Goal: Task Accomplishment & Management: Manage account settings

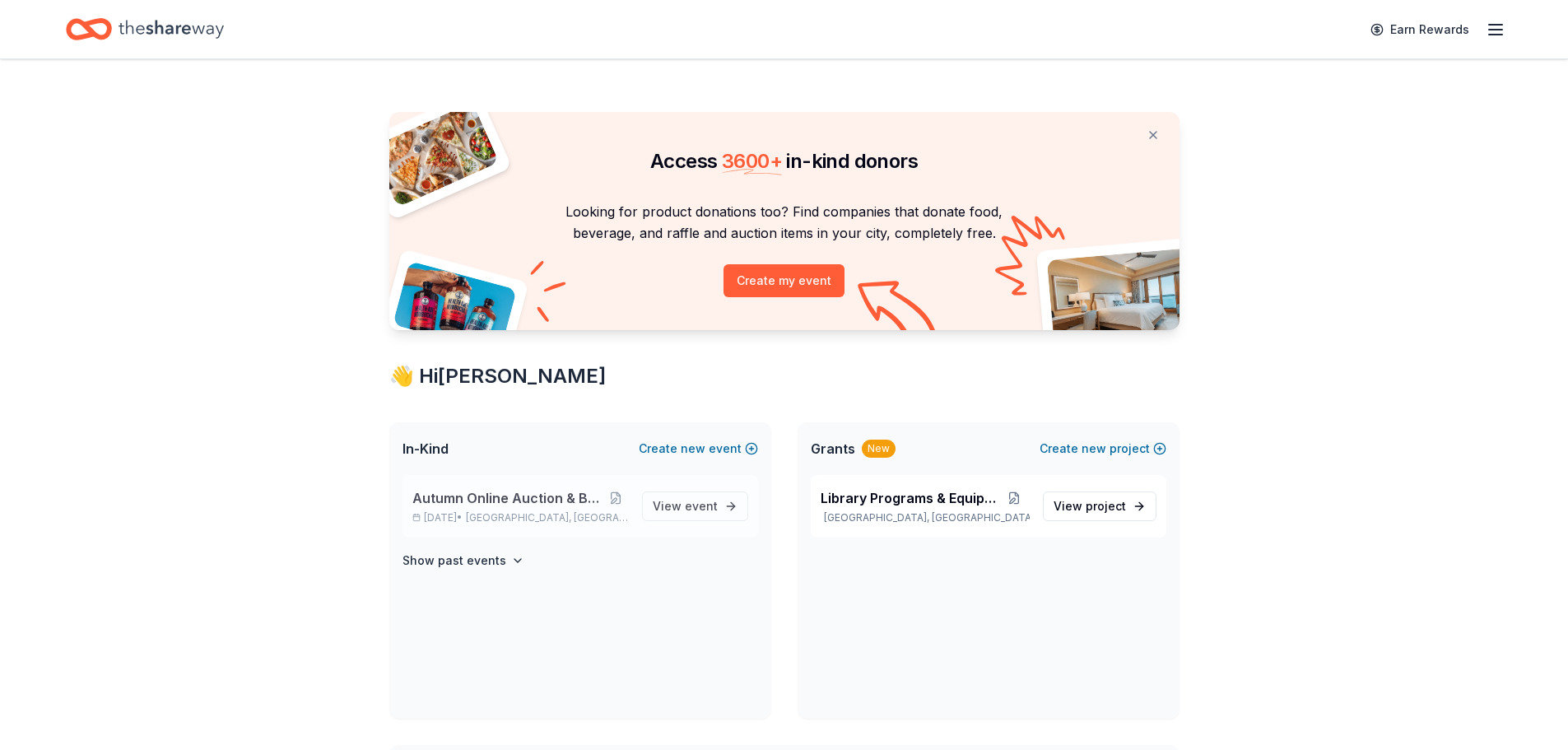
click at [505, 499] on span "Autumn Online Auction & Basket Social" at bounding box center [508, 498] width 191 height 19
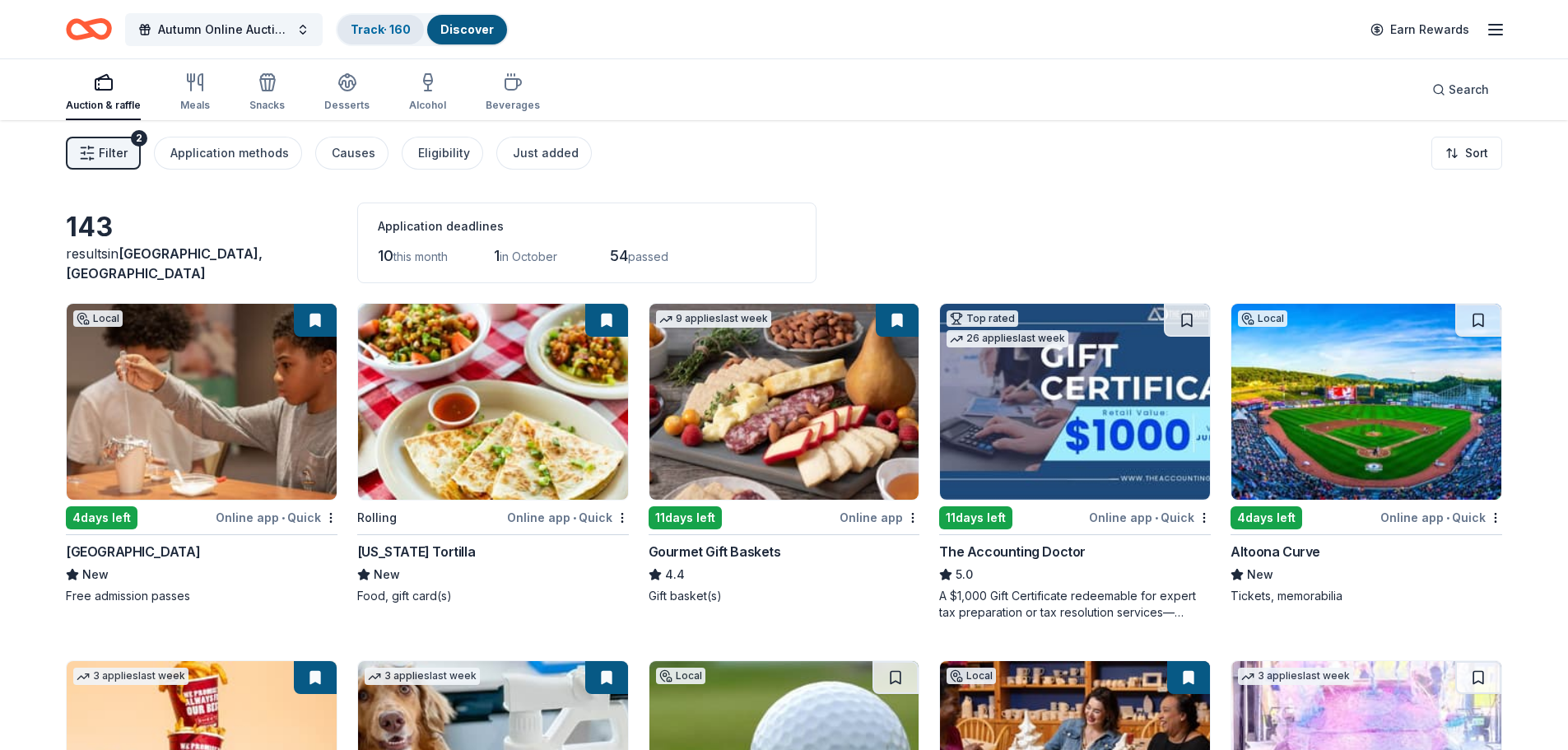
click at [373, 20] on div "Track · 160" at bounding box center [380, 29] width 86 height 30
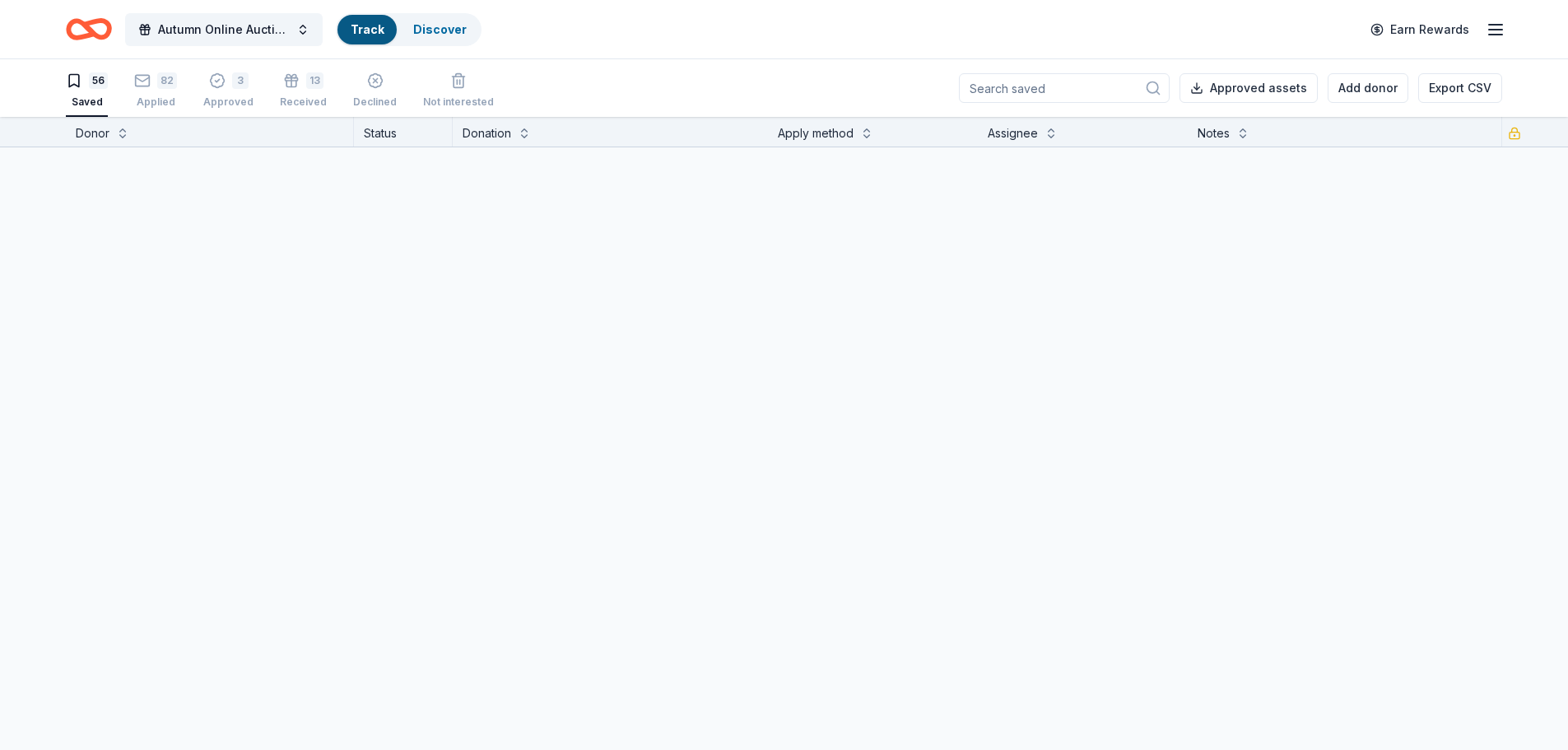
scroll to position [1, 0]
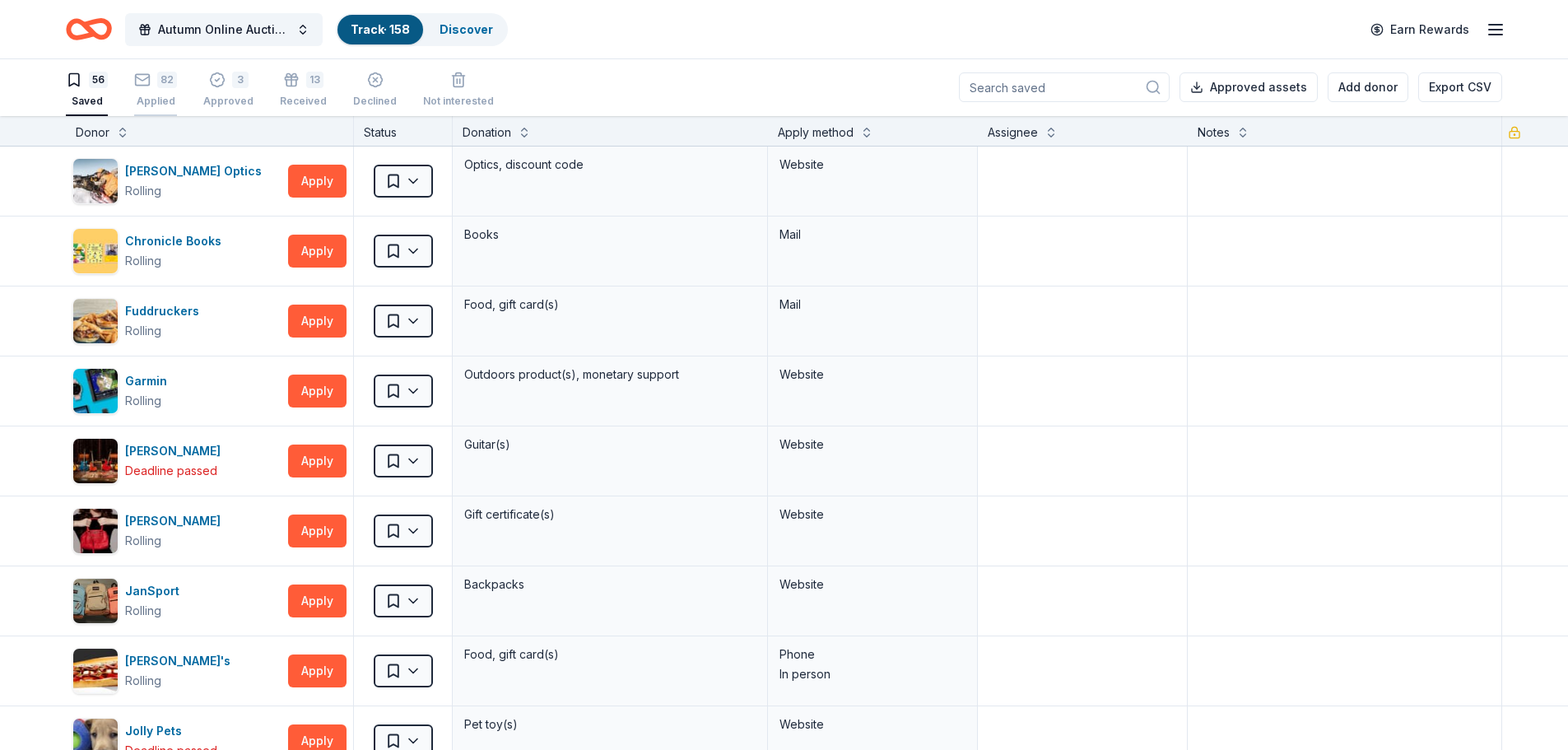
click at [164, 96] on div "Applied" at bounding box center [155, 101] width 43 height 14
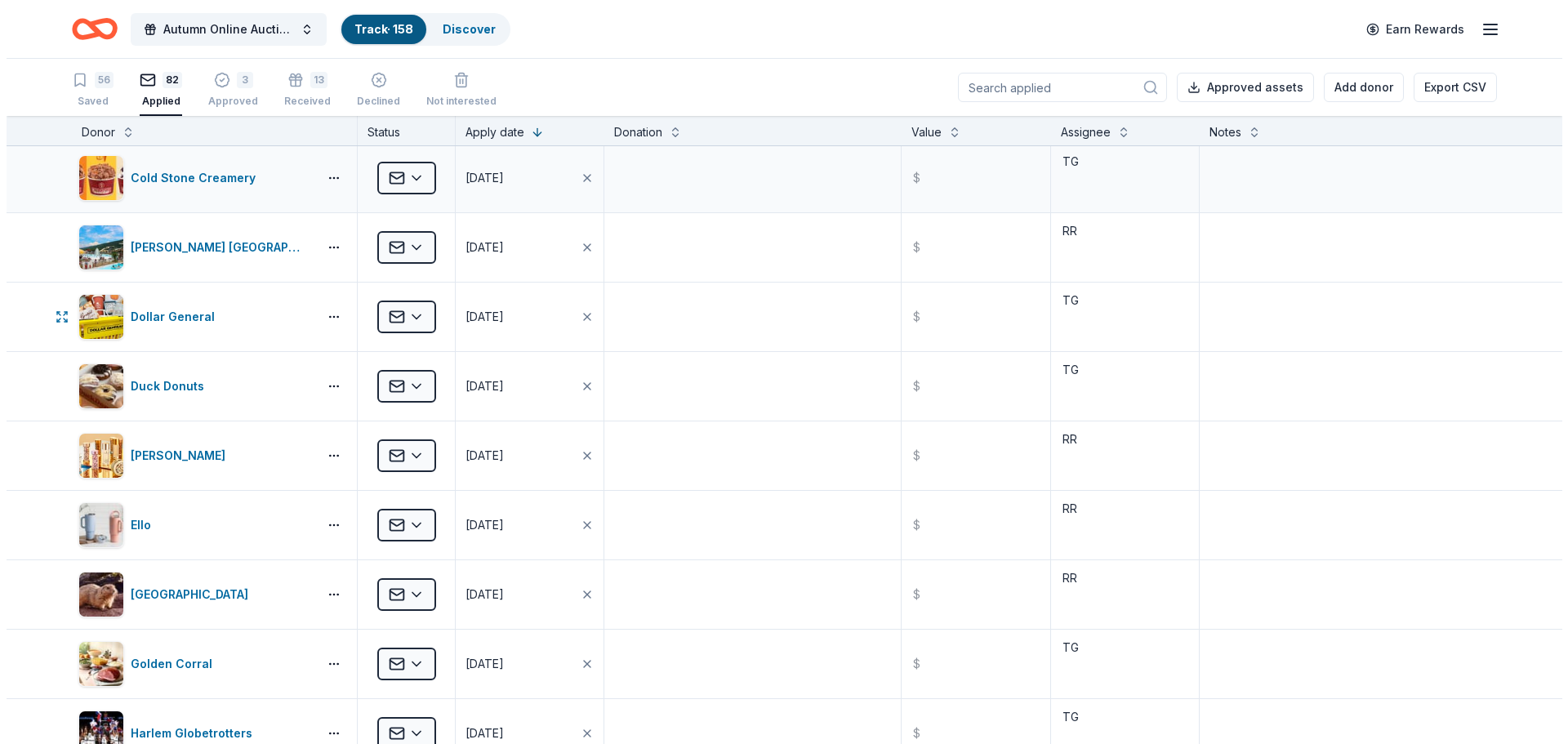
scroll to position [1878, 0]
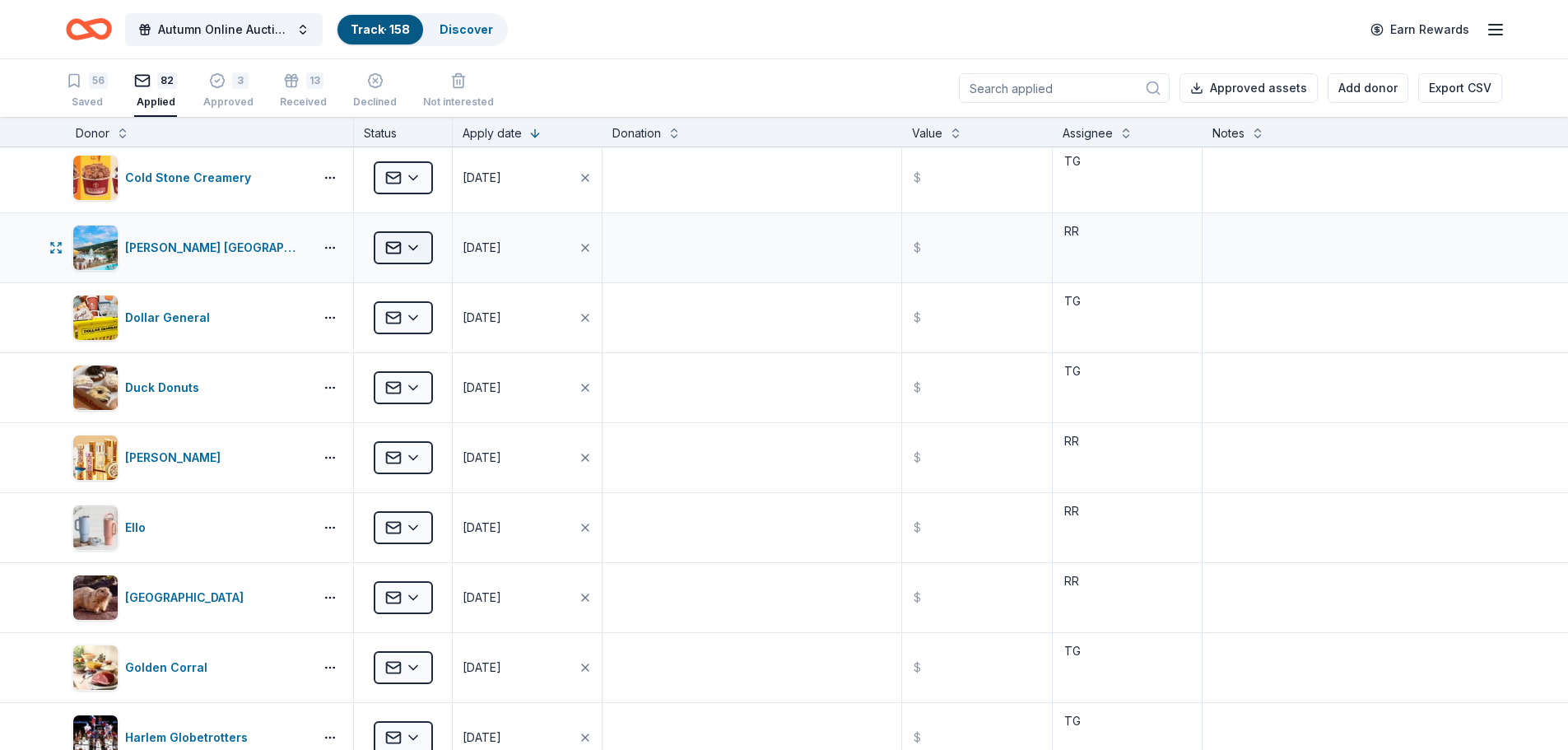
click at [421, 246] on html "Autumn Online Auction & Basket Social Track · 158 Discover Earn Rewards 56 Save…" at bounding box center [784, 375] width 1568 height 750
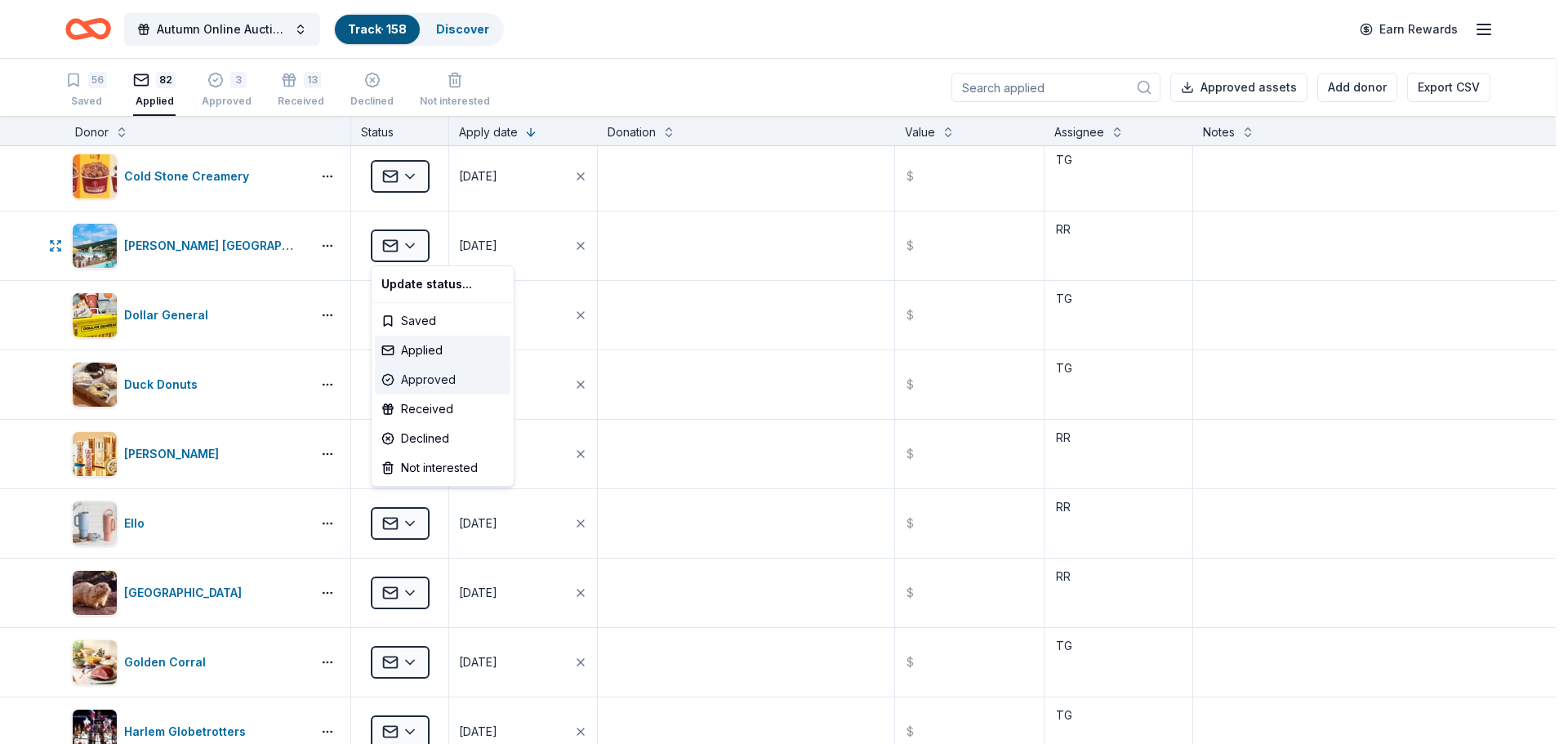
click at [431, 381] on div "Approved" at bounding box center [442, 380] width 136 height 30
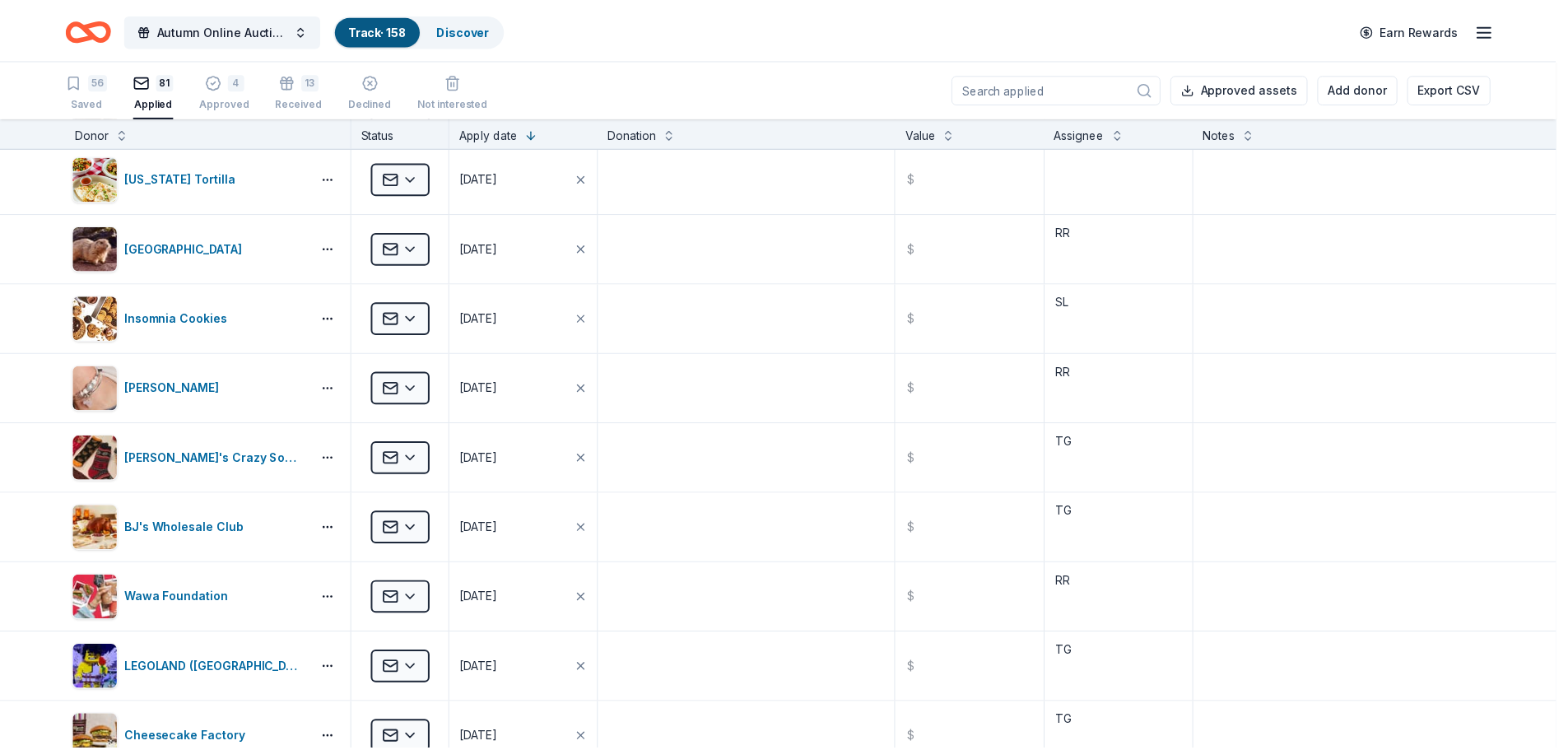
scroll to position [704, 0]
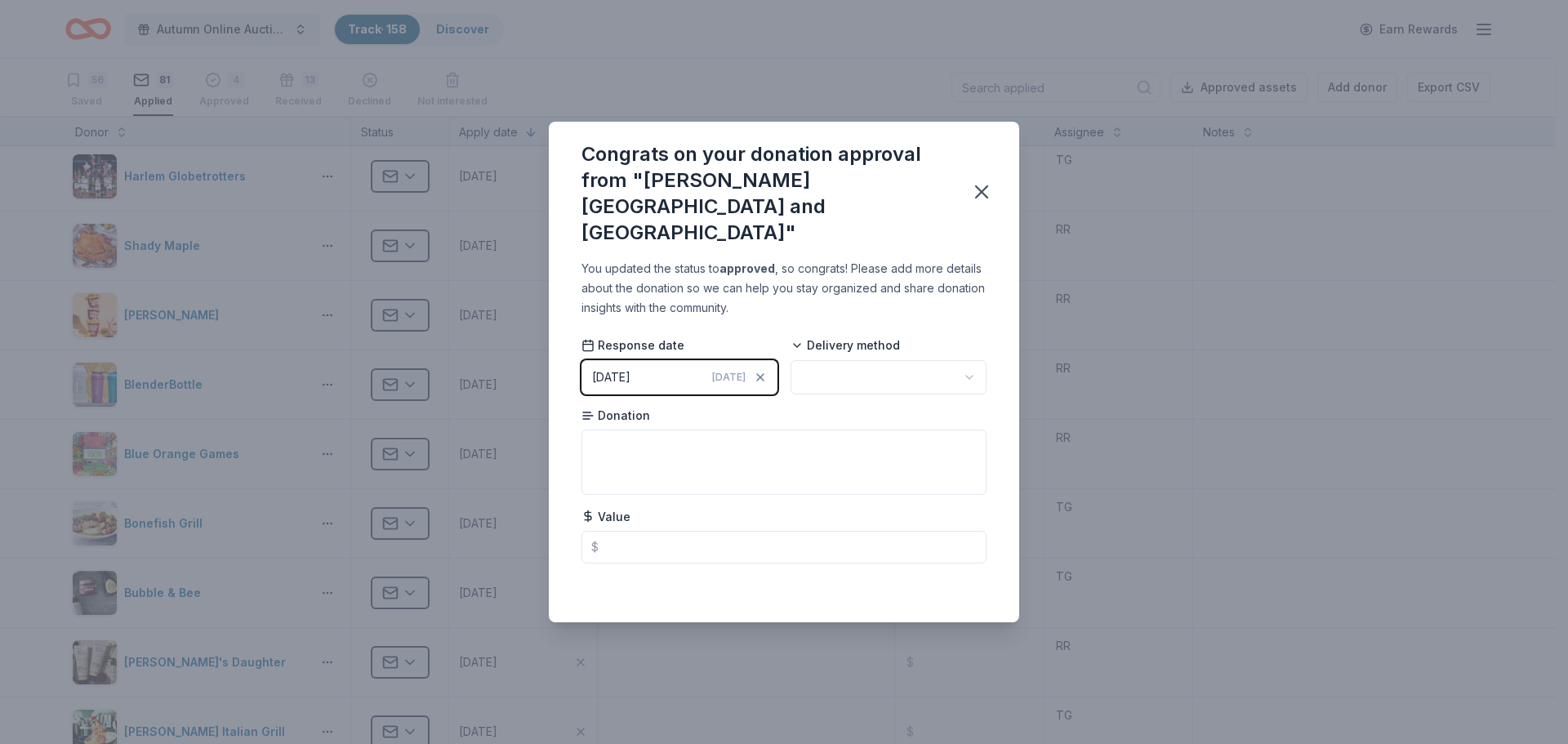
click at [878, 363] on html "Autumn Online Auction & Basket Social Track · 158 Discover Earn Rewards 56 Save…" at bounding box center [784, 372] width 1568 height 744
click at [661, 439] on textarea at bounding box center [784, 463] width 405 height 66
type textarea "2 2026 all day passes"
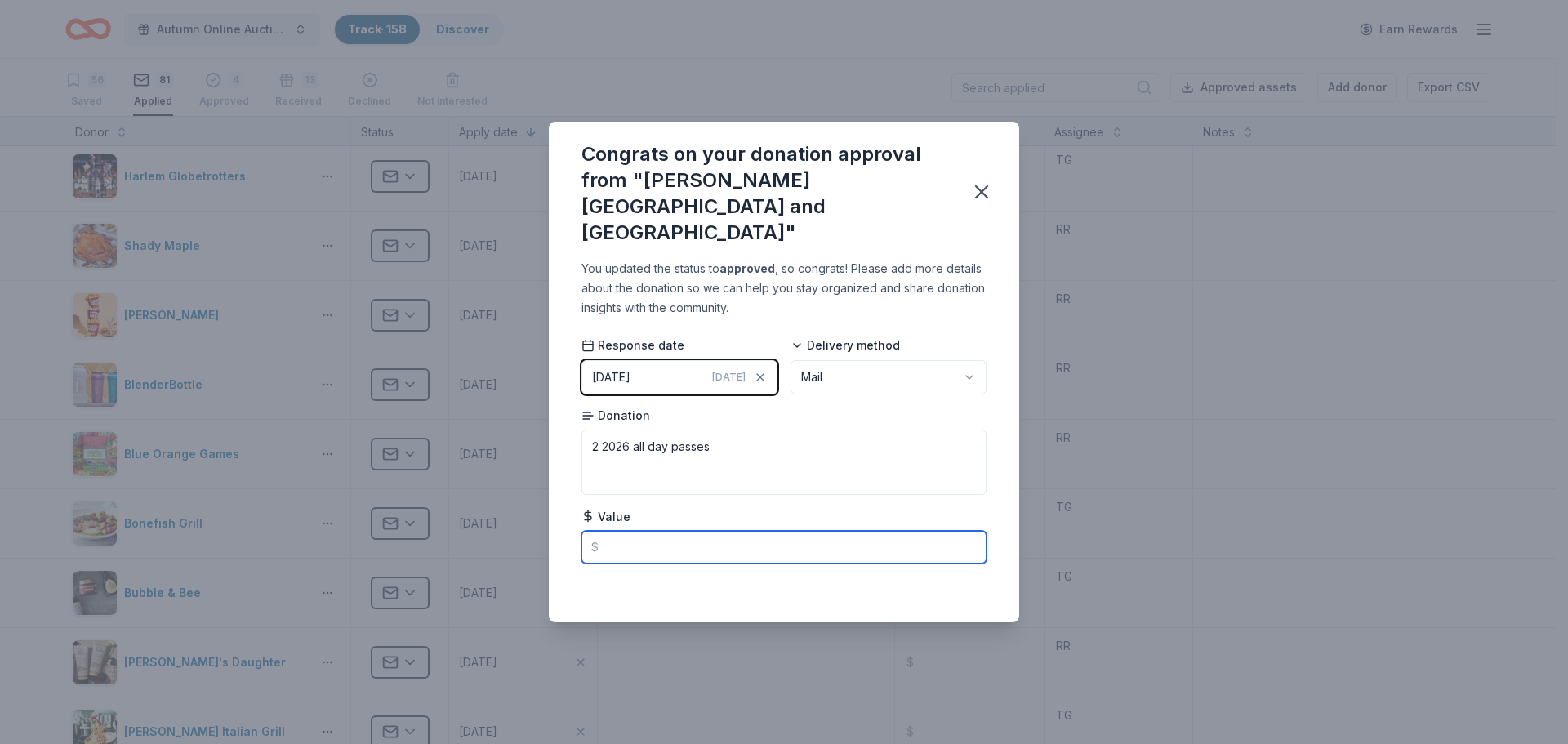
click at [649, 531] on input "text" at bounding box center [784, 547] width 405 height 33
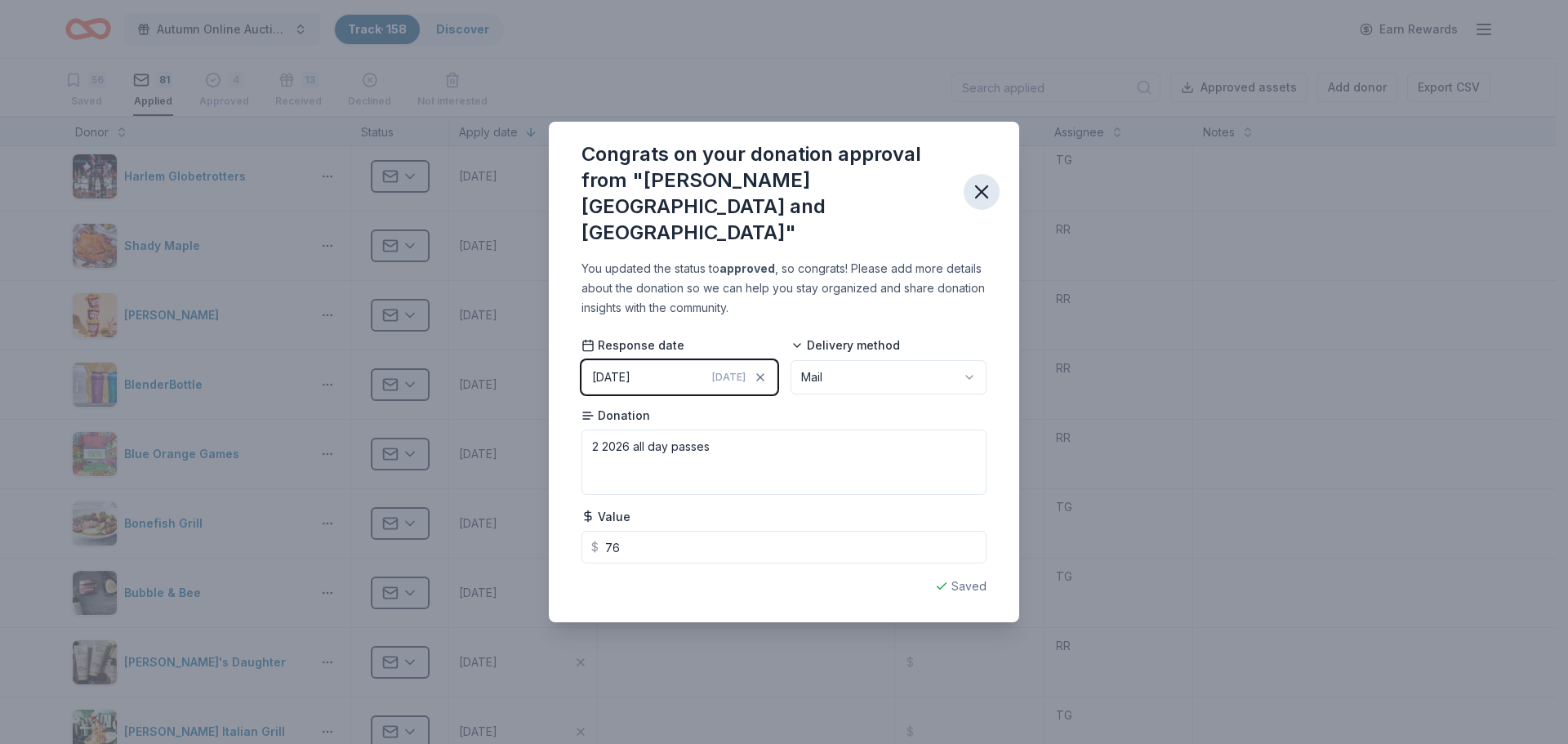
type input "76.00"
click at [988, 194] on icon "button" at bounding box center [982, 192] width 23 height 23
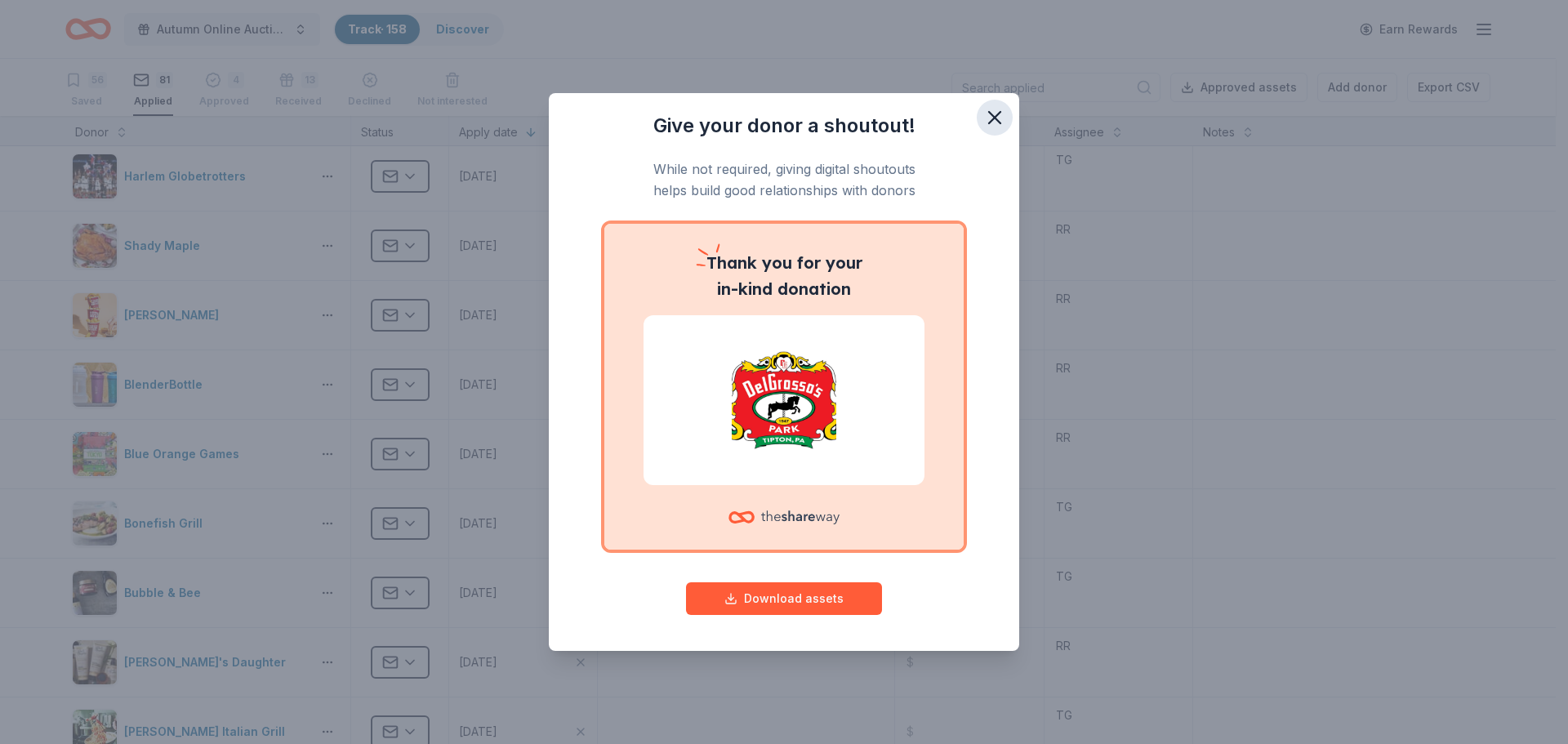
click at [990, 120] on icon "button" at bounding box center [995, 118] width 23 height 23
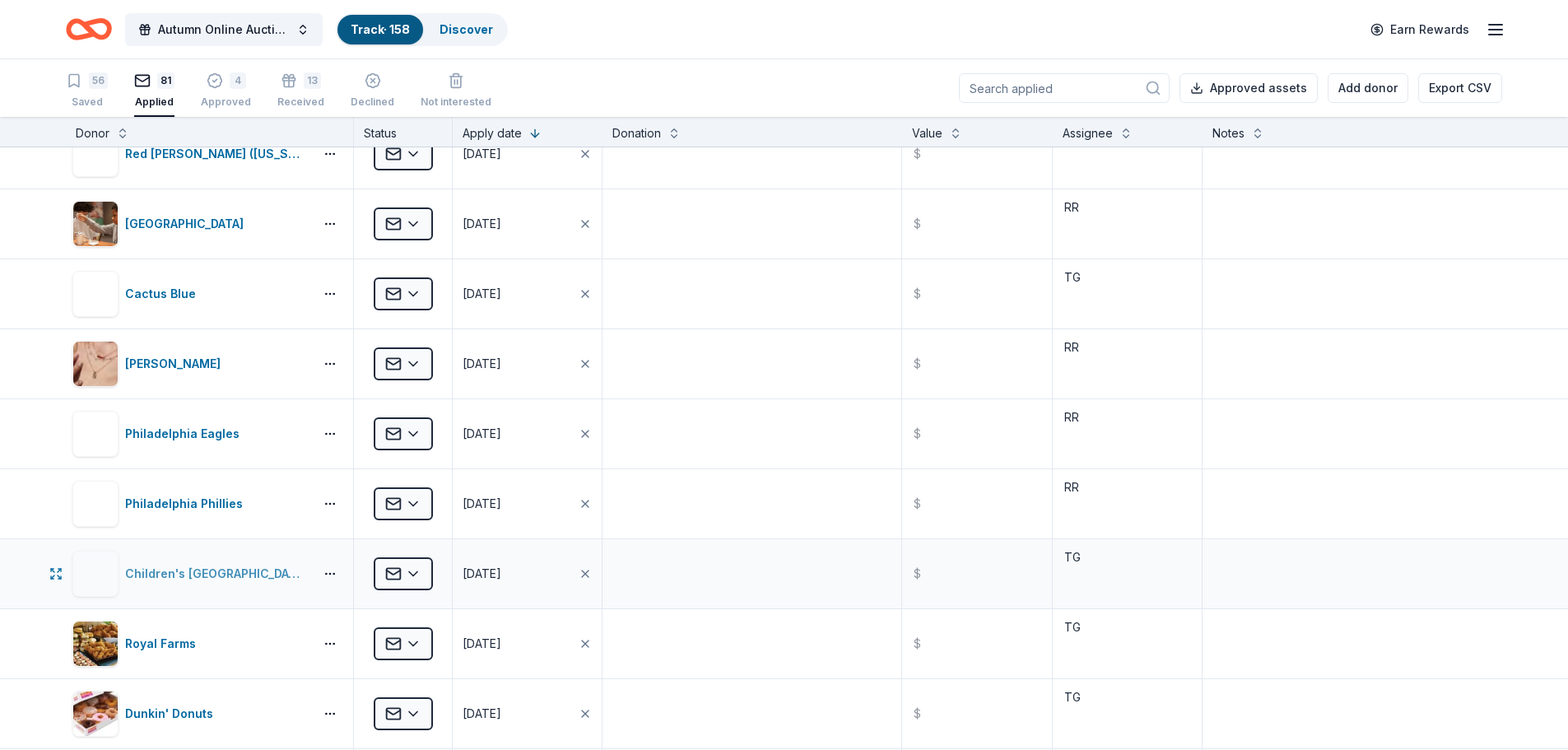
scroll to position [3833, 0]
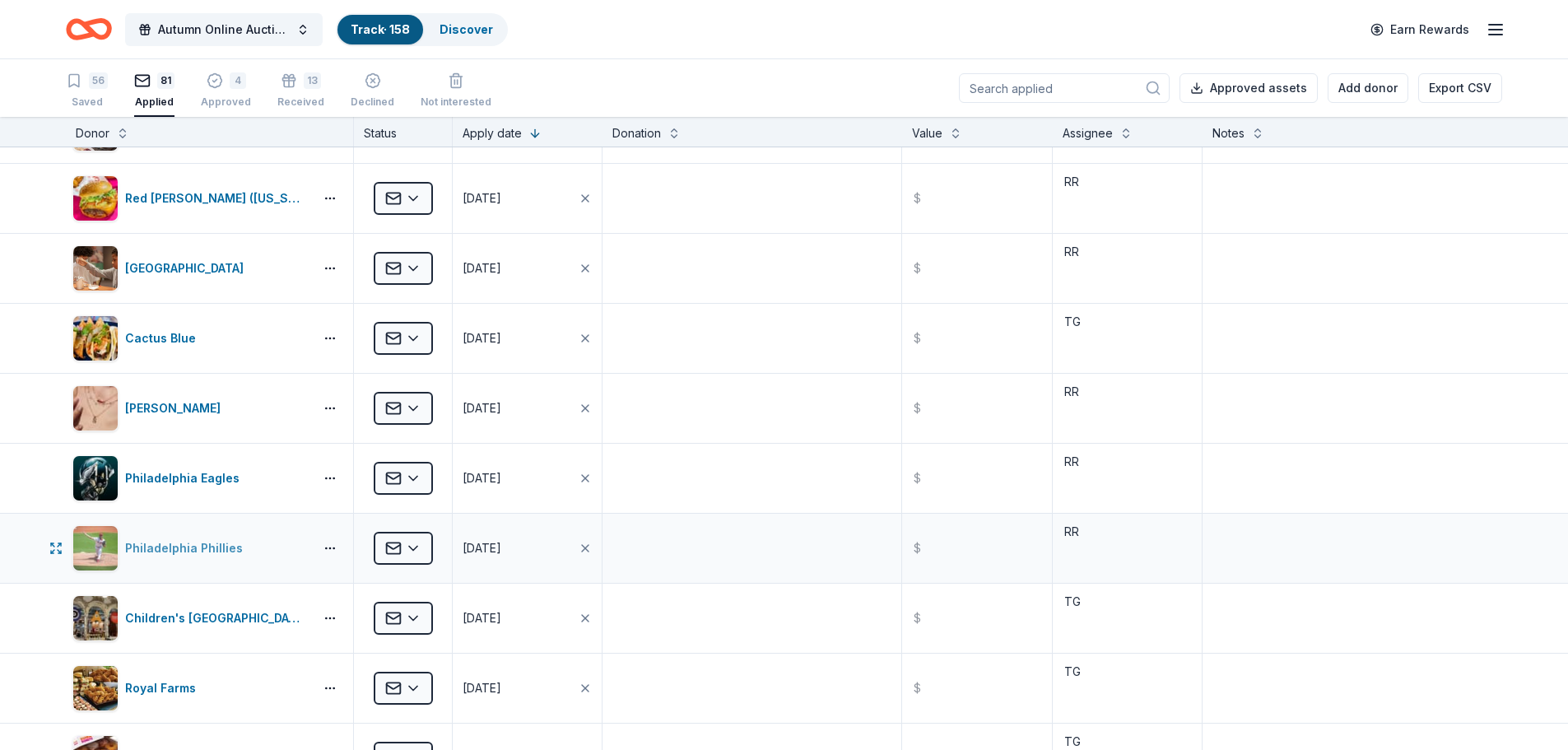
click at [203, 541] on div "Philadelphia Phillies" at bounding box center [187, 548] width 124 height 19
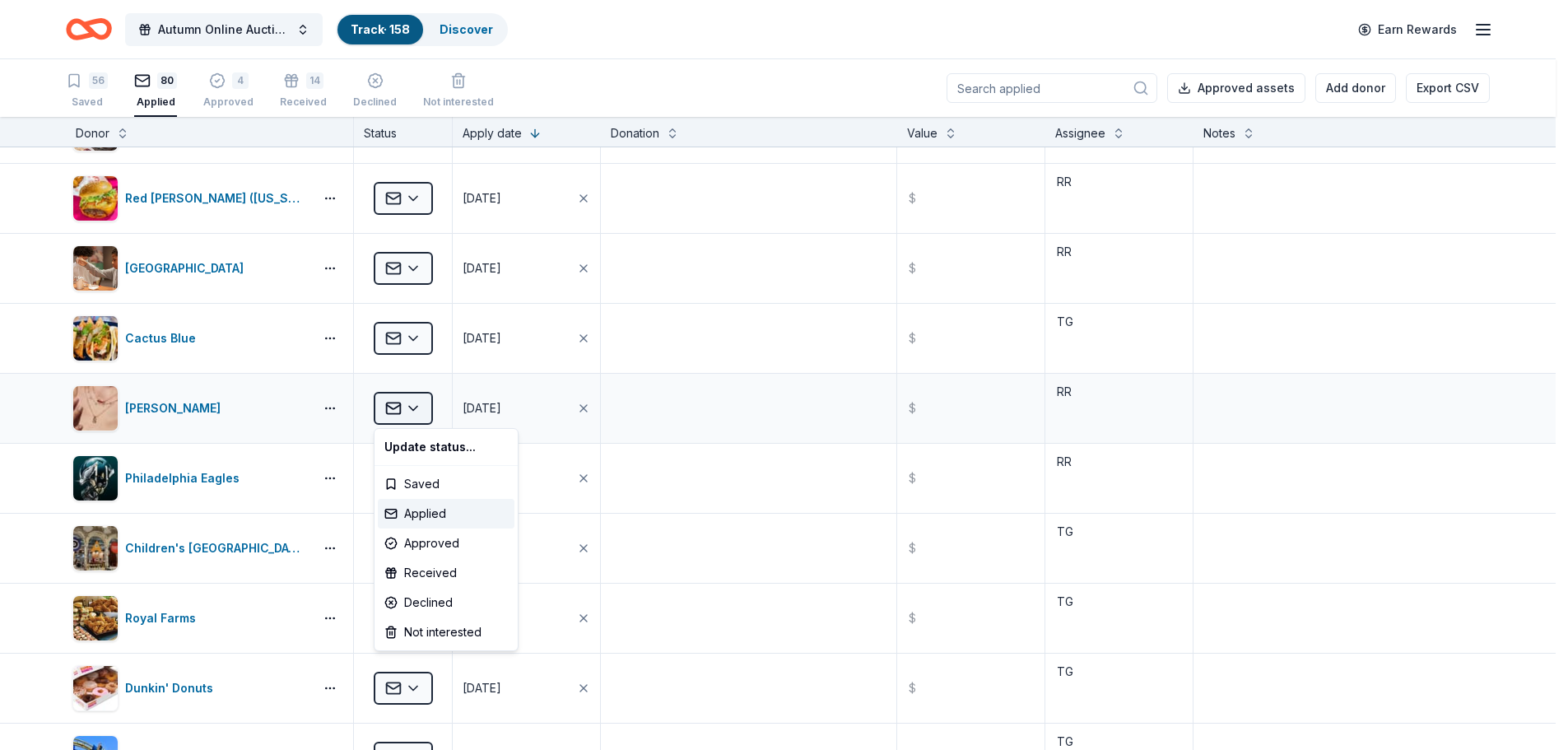
click at [414, 404] on html "Autumn Online Auction & Basket Social Track · 158 Discover Earn Rewards 56 Save…" at bounding box center [784, 375] width 1568 height 750
click at [425, 576] on div "Received" at bounding box center [446, 573] width 137 height 30
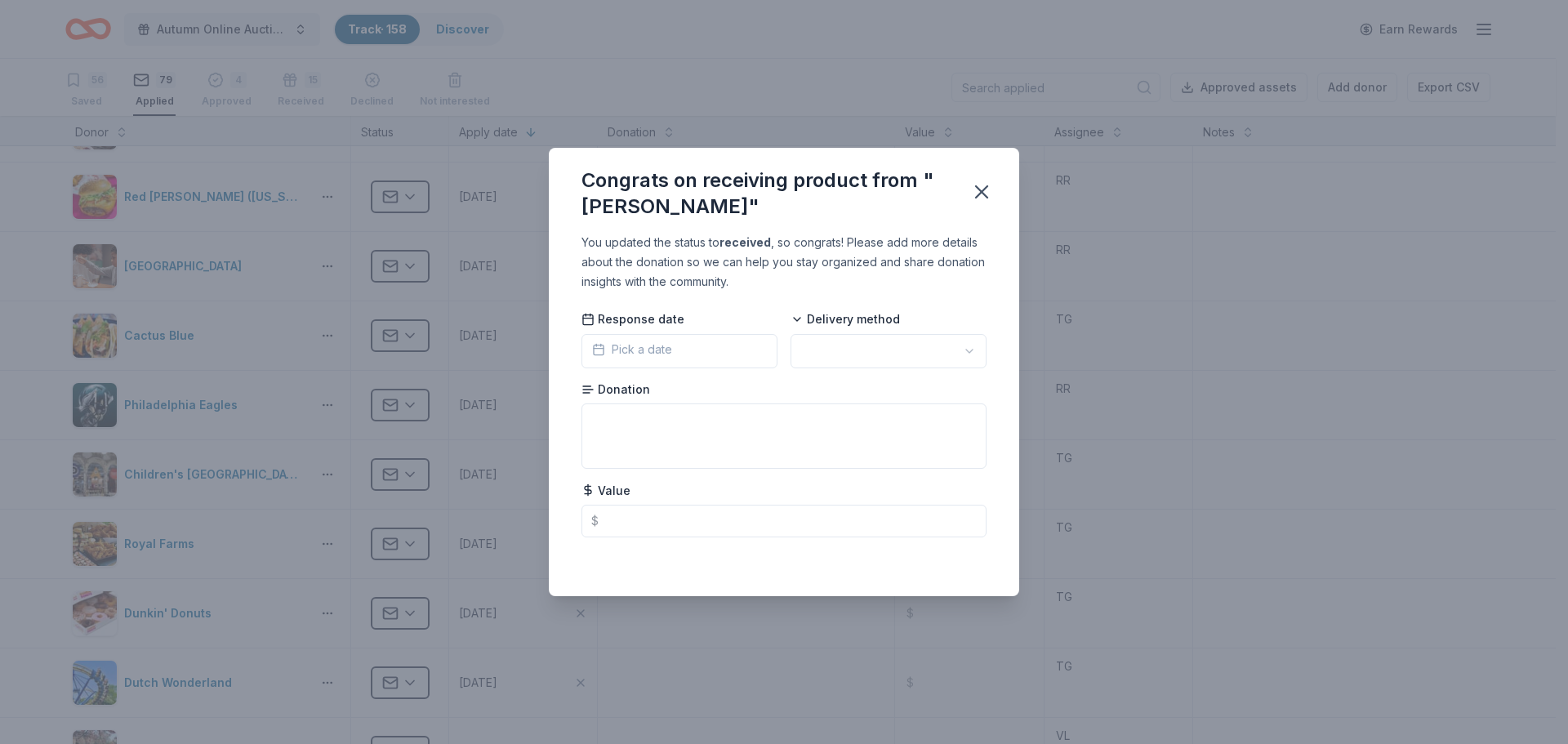
click at [728, 355] on button "Pick a date" at bounding box center [678, 352] width 196 height 35
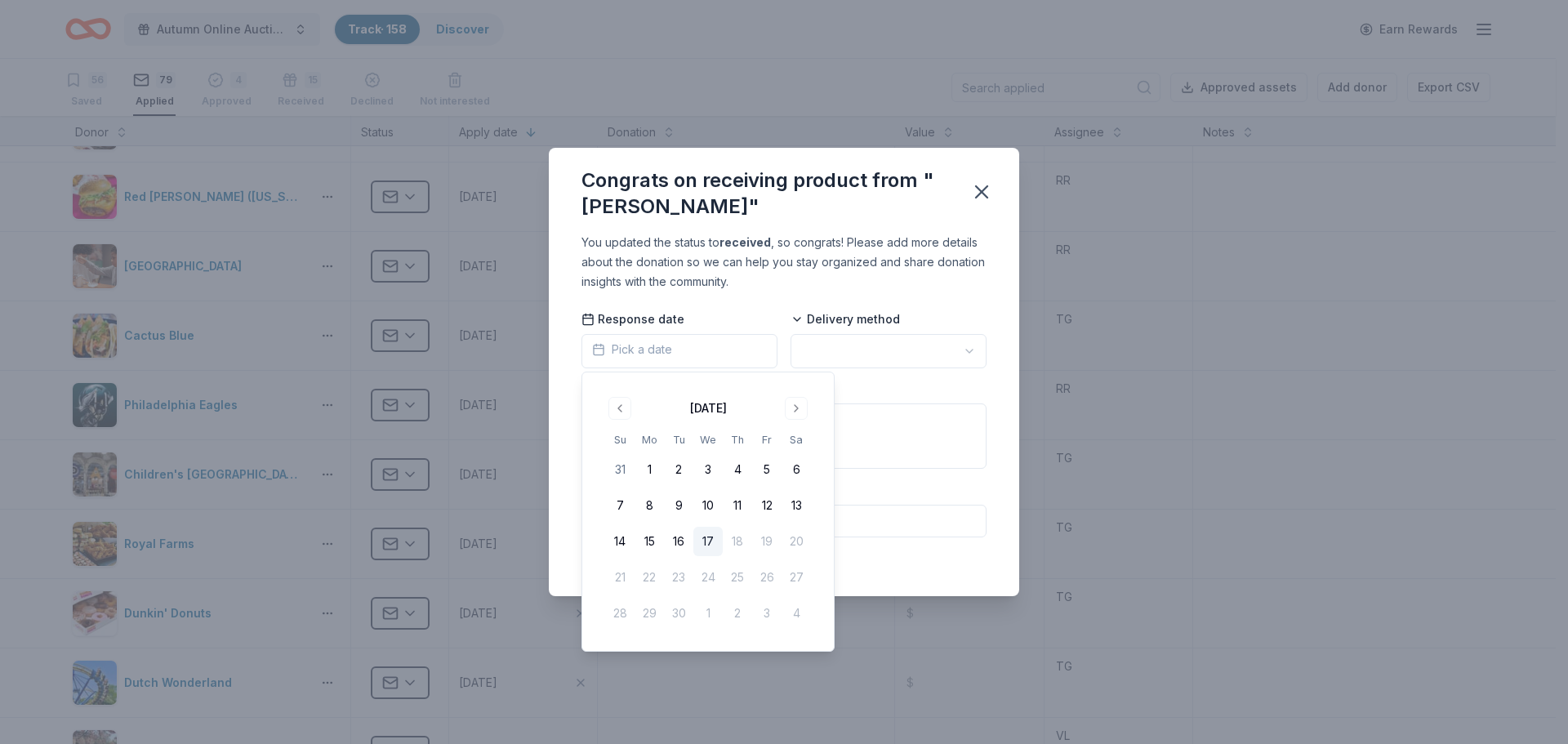
click at [707, 544] on button "17" at bounding box center [707, 542] width 30 height 30
click at [886, 349] on html "Autumn Online Auction & Basket Social Track · 158 Discover Earn Rewards 56 Save…" at bounding box center [784, 372] width 1568 height 744
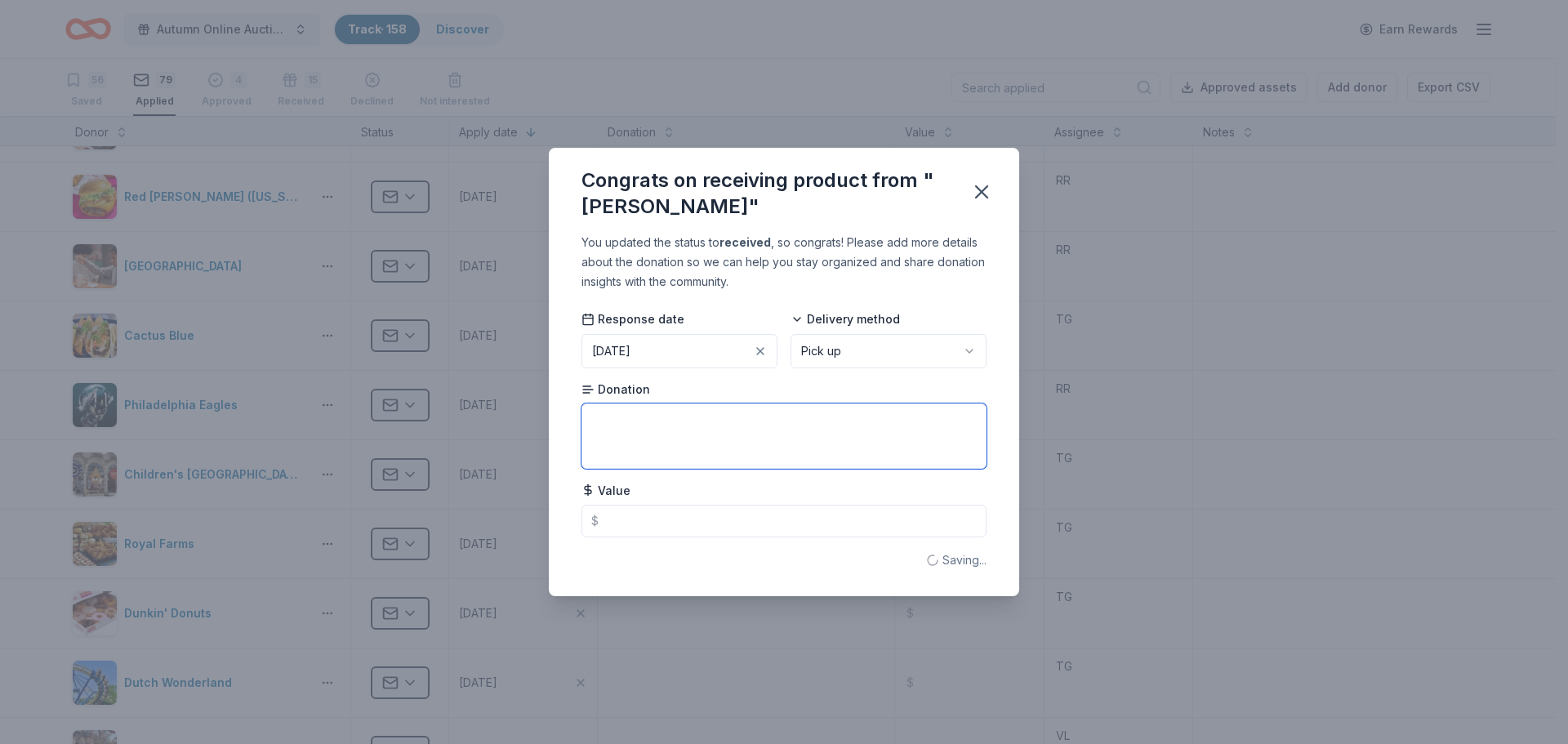
click at [733, 441] on textarea at bounding box center [784, 437] width 405 height 66
type textarea "Elisa necklace"
type input "65.00"
click at [982, 190] on icon "button" at bounding box center [982, 192] width 12 height 12
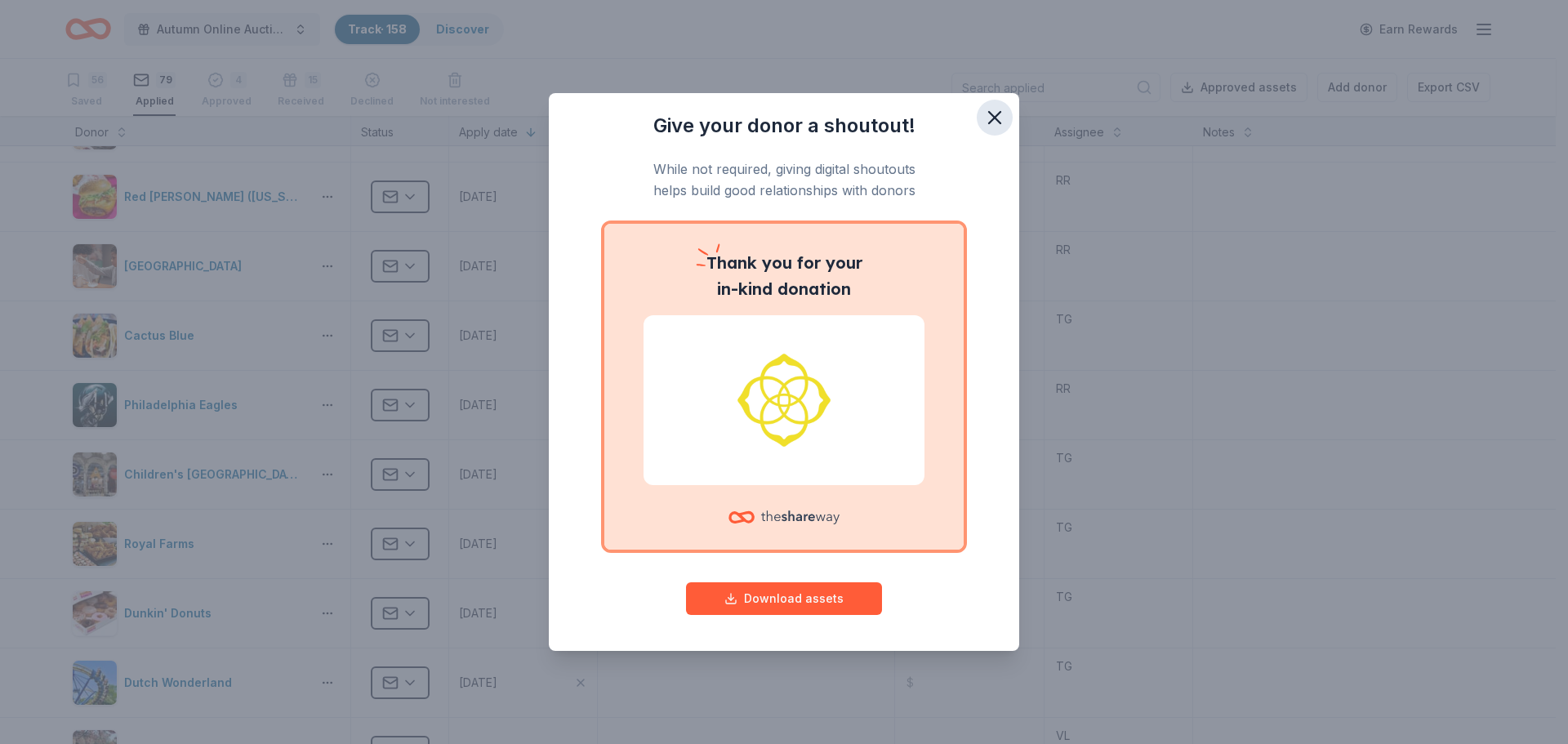
click at [991, 117] on icon "button" at bounding box center [995, 118] width 23 height 23
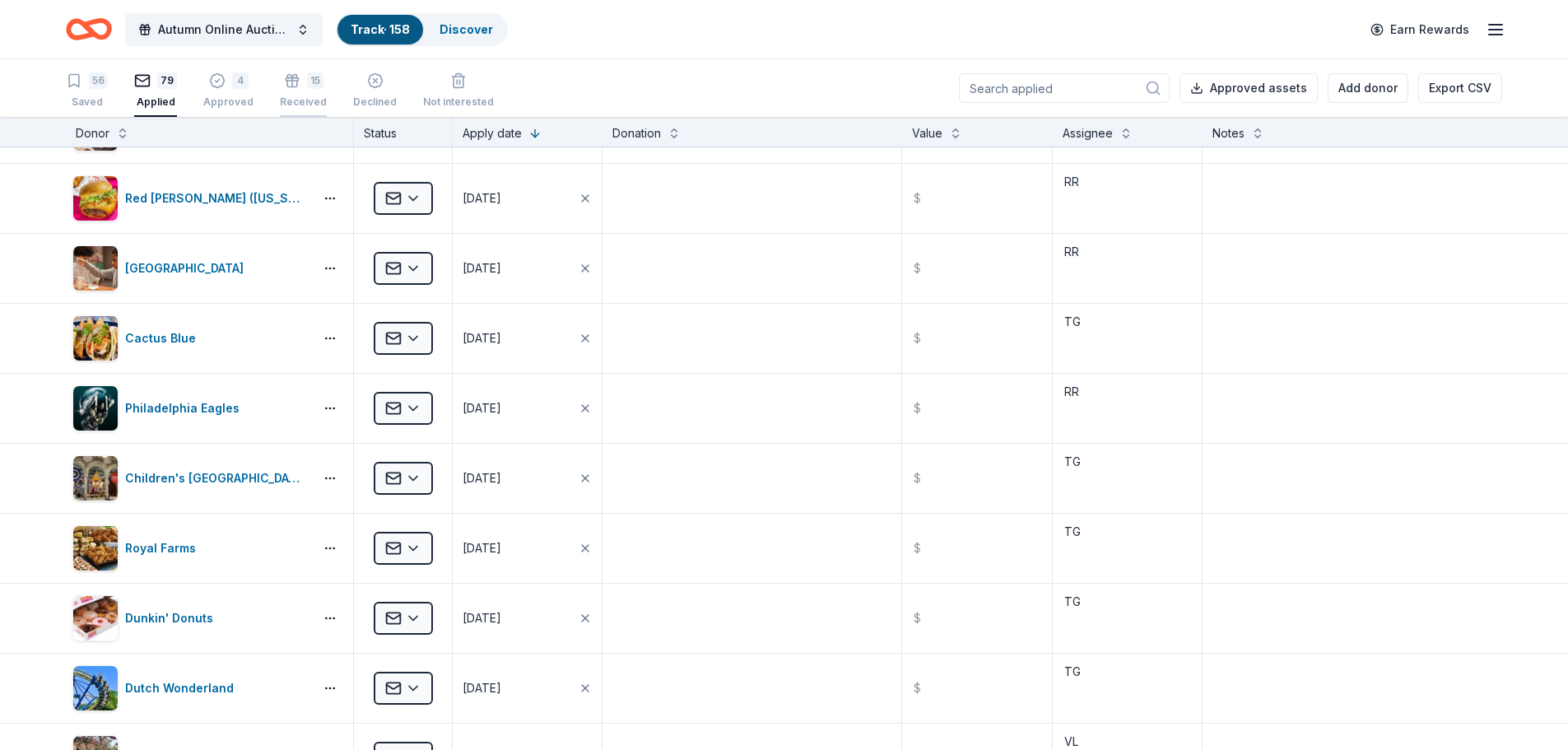
click at [289, 79] on icon "button" at bounding box center [292, 75] width 10 height 7
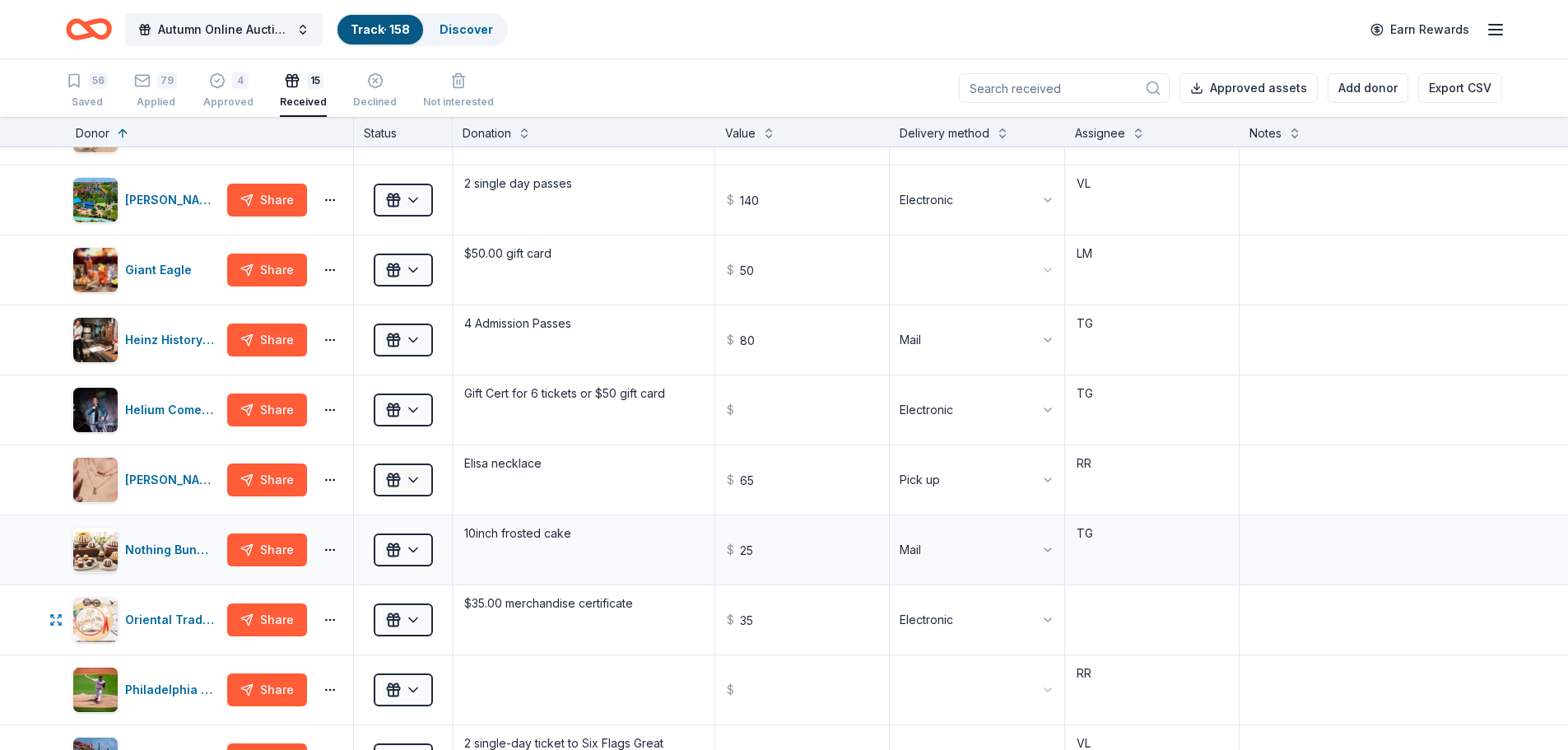
scroll to position [180, 0]
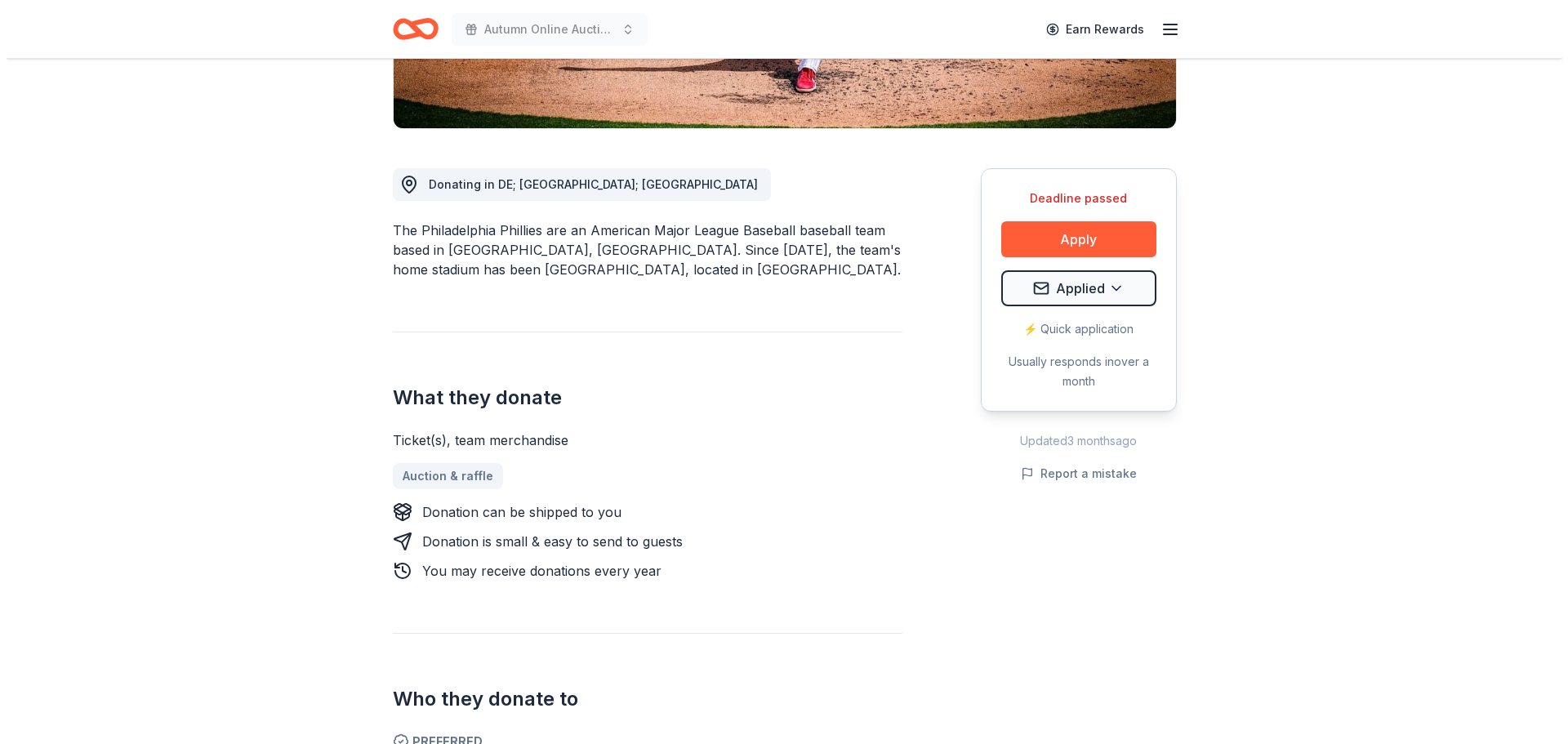
scroll to position [409, 0]
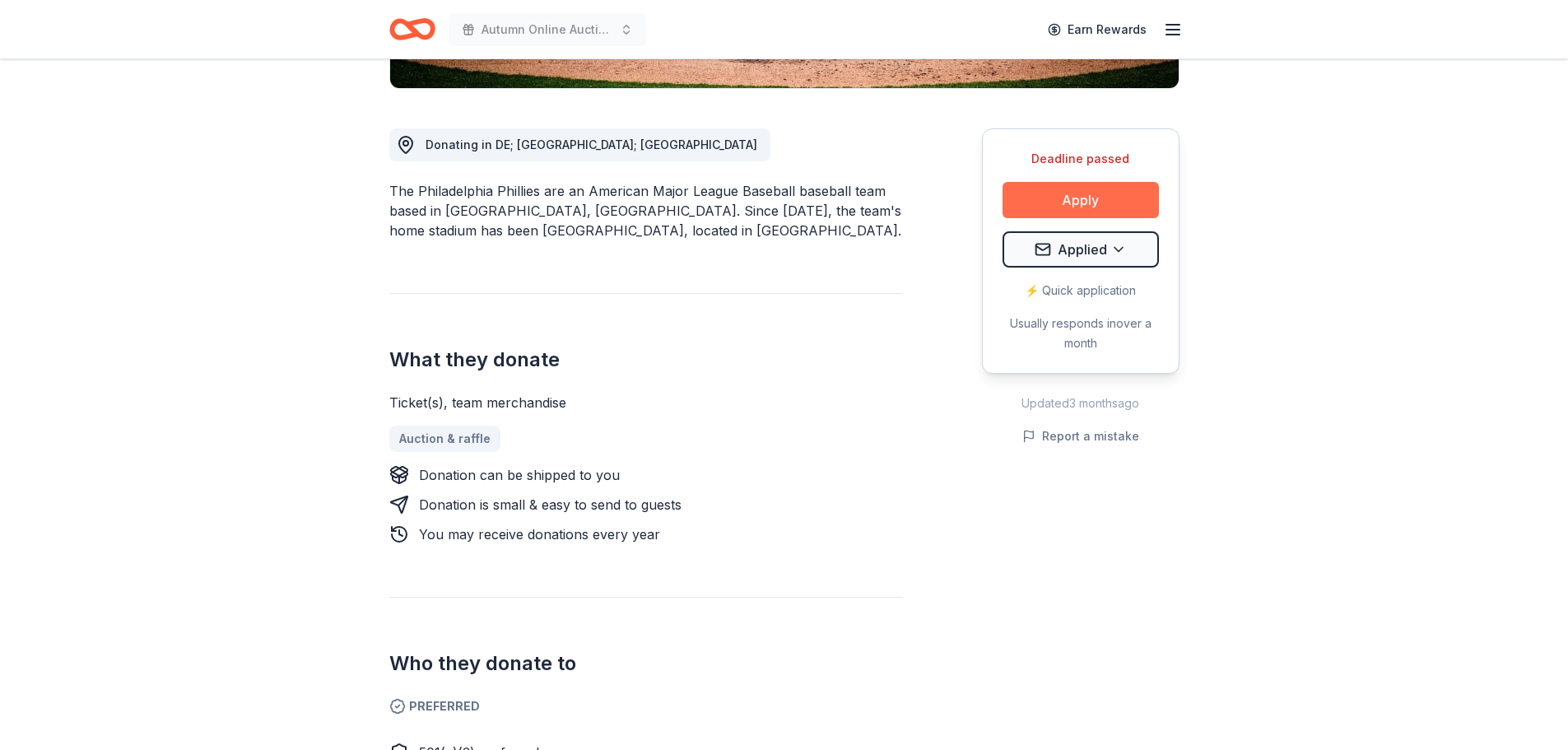
click at [1083, 202] on button "Apply" at bounding box center [1080, 199] width 156 height 36
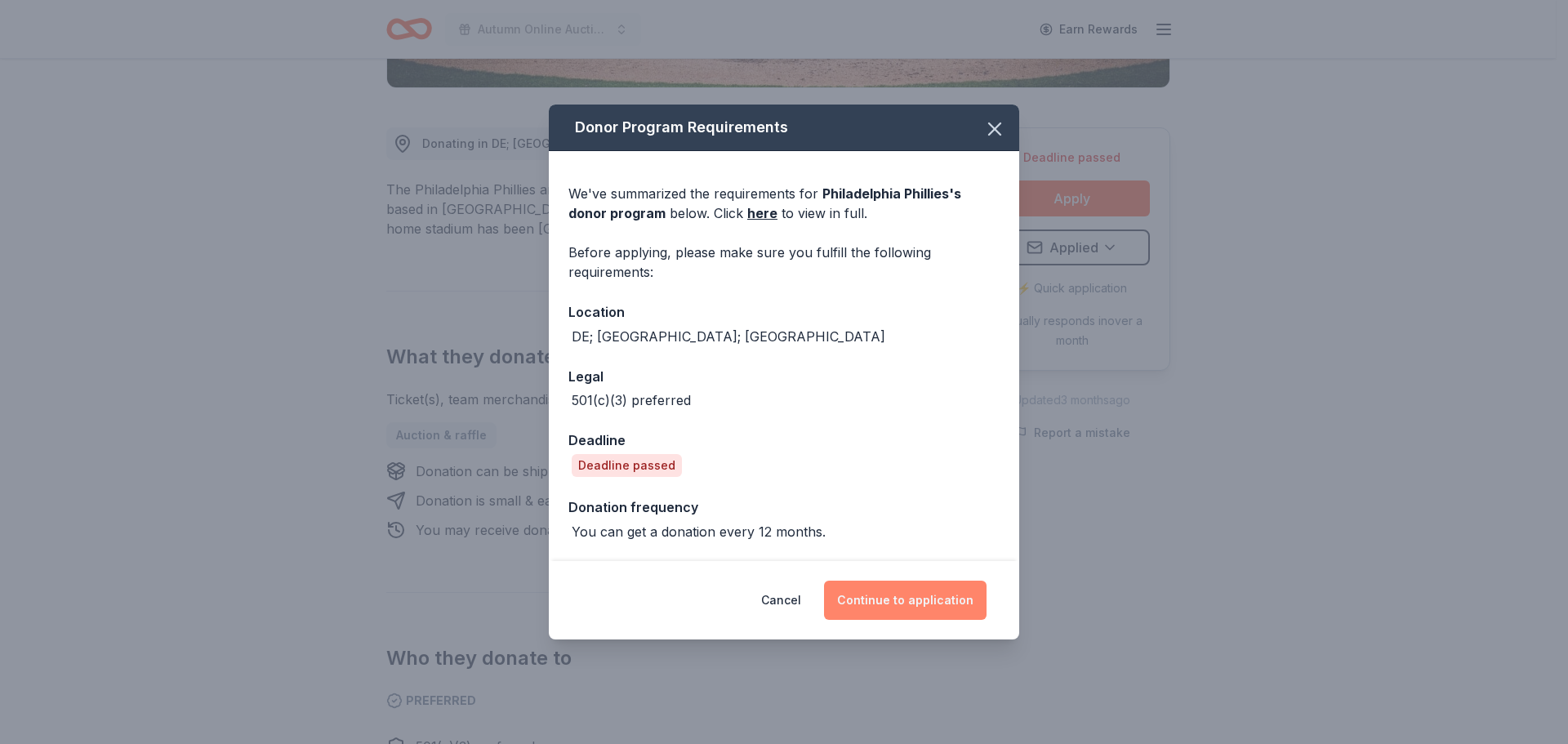
click at [910, 600] on button "Continue to application" at bounding box center [905, 600] width 163 height 40
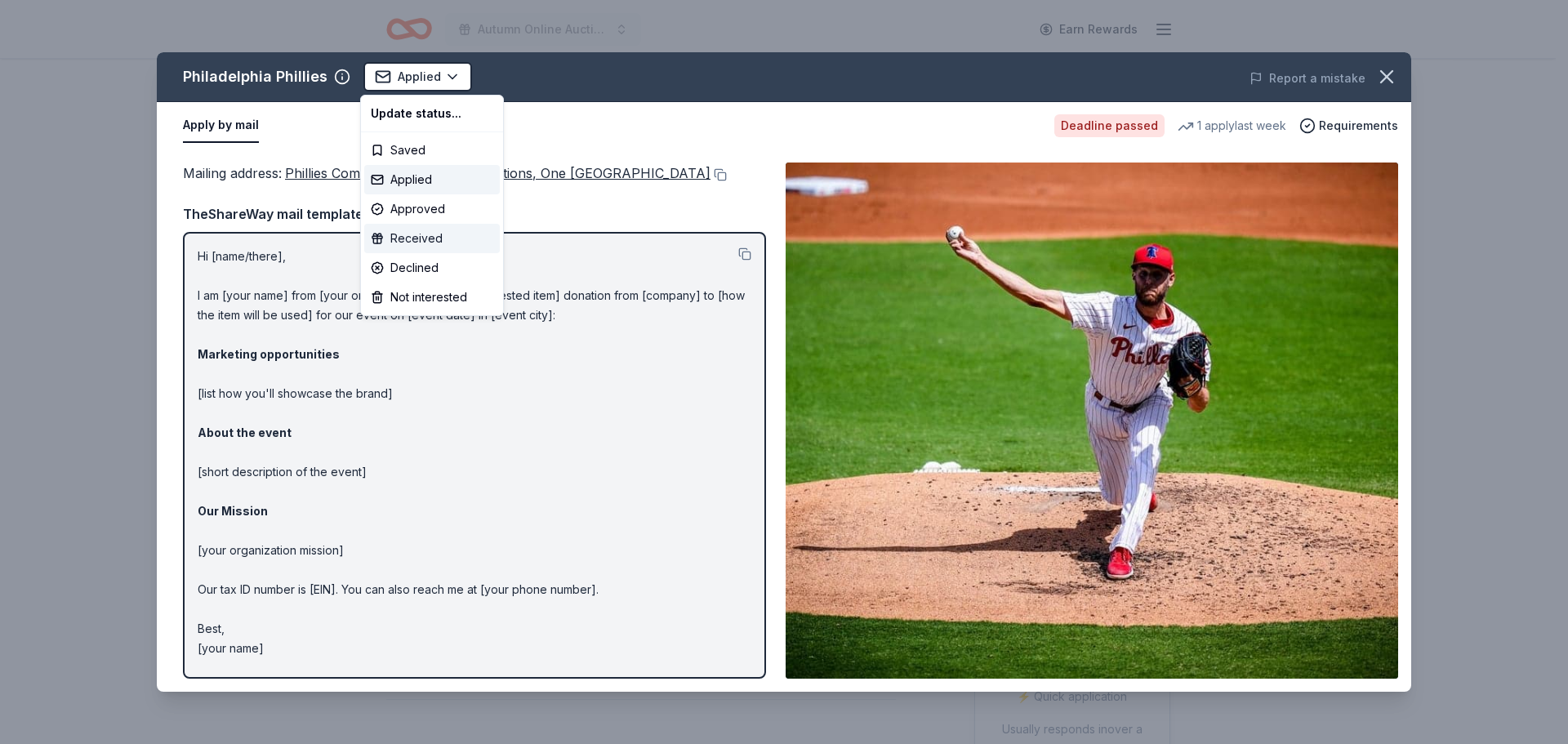
click at [400, 240] on div "Received" at bounding box center [432, 238] width 136 height 30
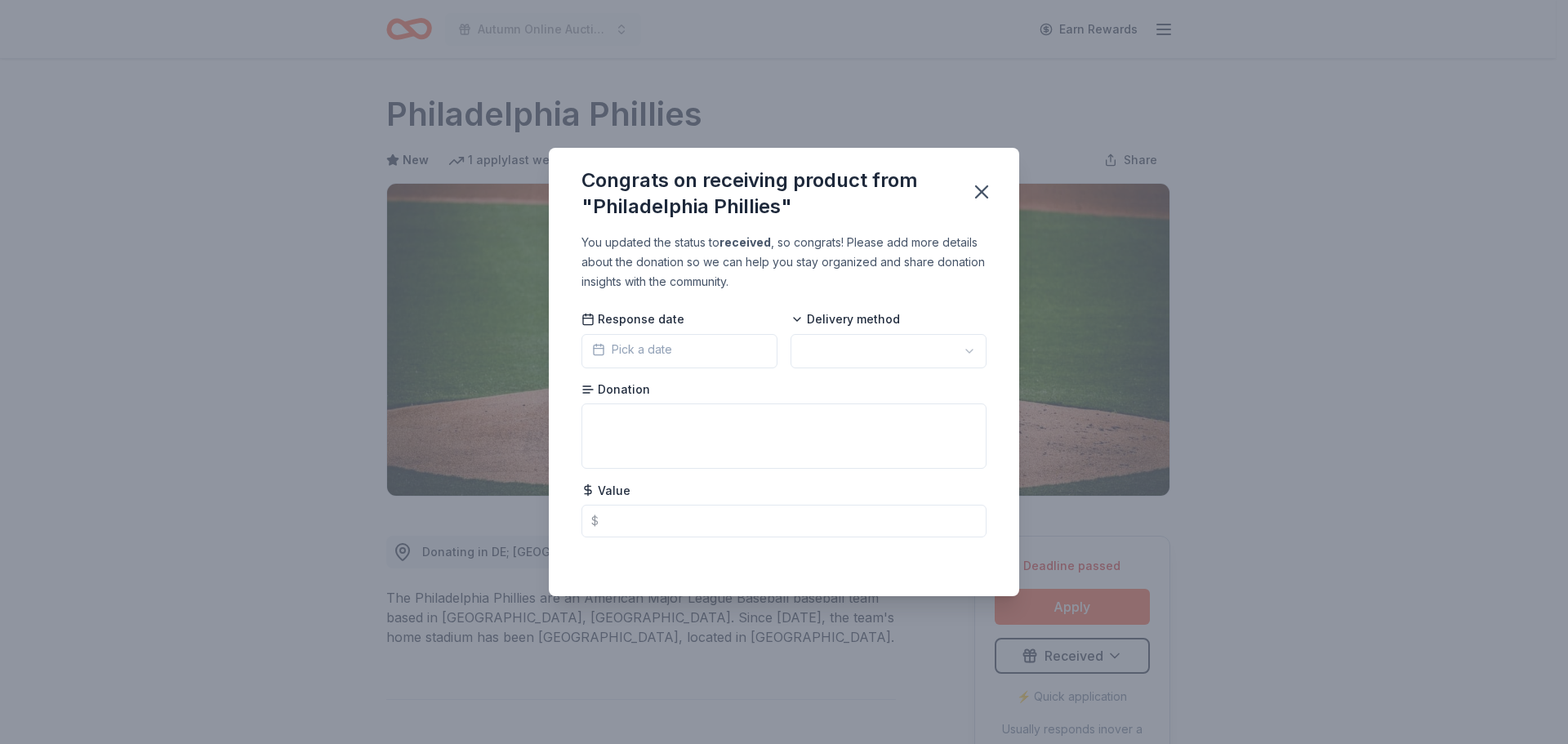
click at [693, 346] on button "Pick a date" at bounding box center [678, 352] width 196 height 35
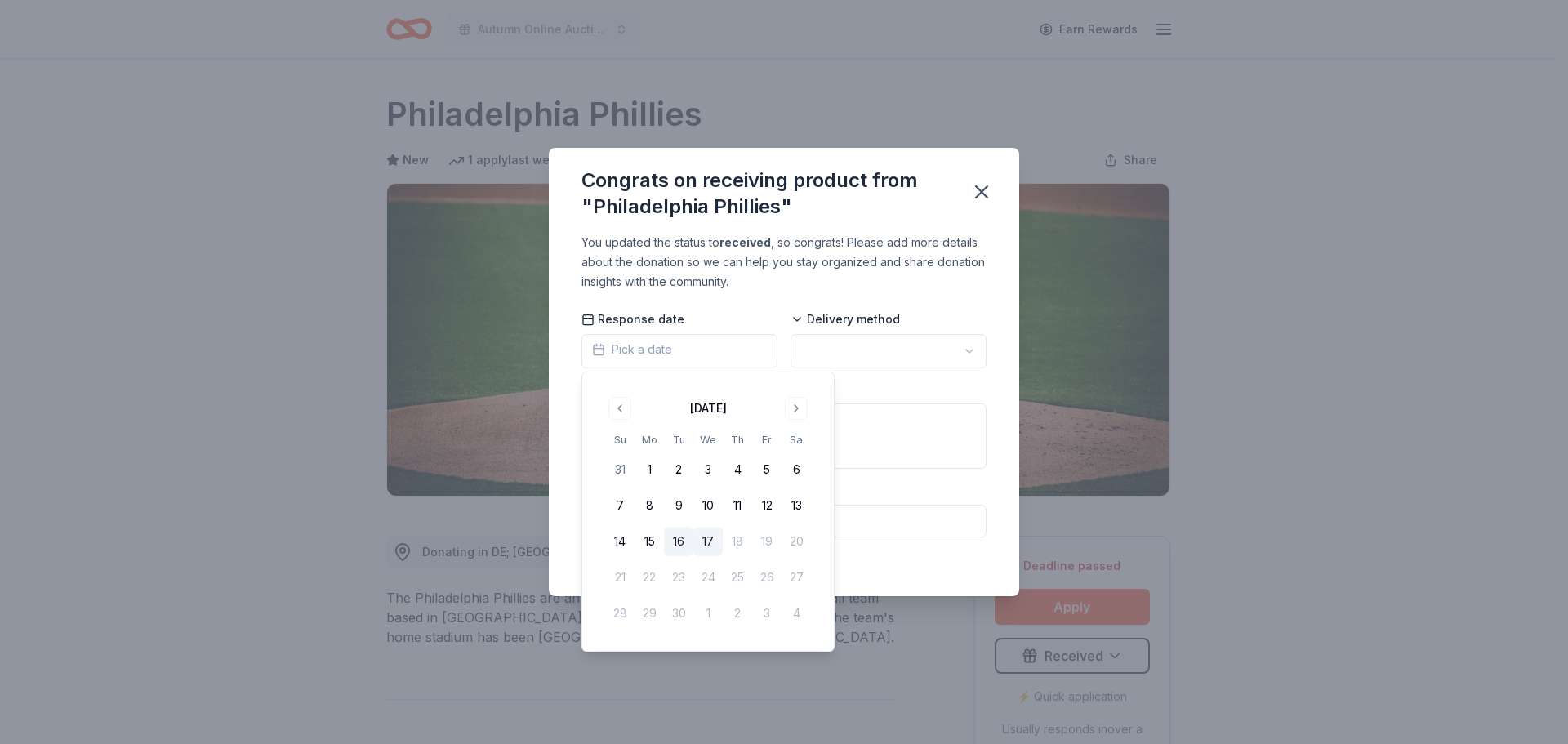
click at [673, 543] on button "16" at bounding box center [678, 542] width 30 height 30
